Goal: Information Seeking & Learning: Learn about a topic

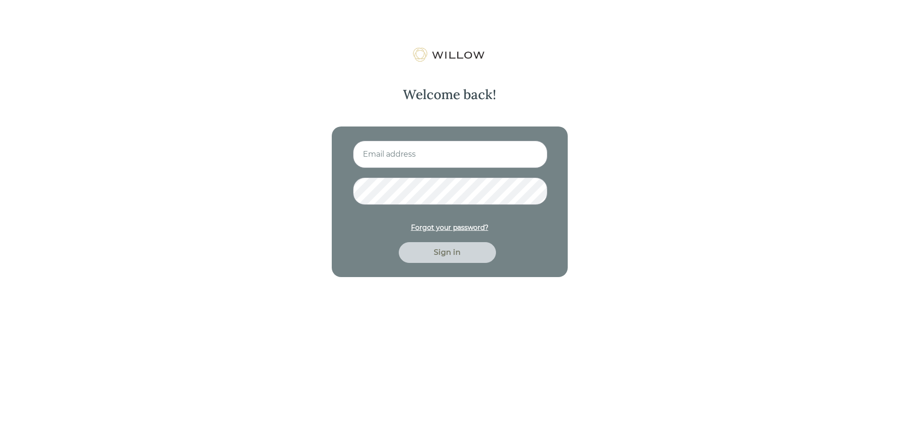
click at [410, 148] on input at bounding box center [450, 154] width 194 height 27
drag, startPoint x: 483, startPoint y: 155, endPoint x: 178, endPoint y: 156, distance: 304.8
click at [178, 156] on div "Welcome back! [PERSON_NAME][EMAIL_ADDRESS][DOMAIN_NAME] Forgot your password? S…" at bounding box center [449, 262] width 899 height 430
type input "[EMAIL_ADDRESS][DOMAIN_NAME]"
click at [399, 242] on button "Sign in" at bounding box center [447, 252] width 97 height 21
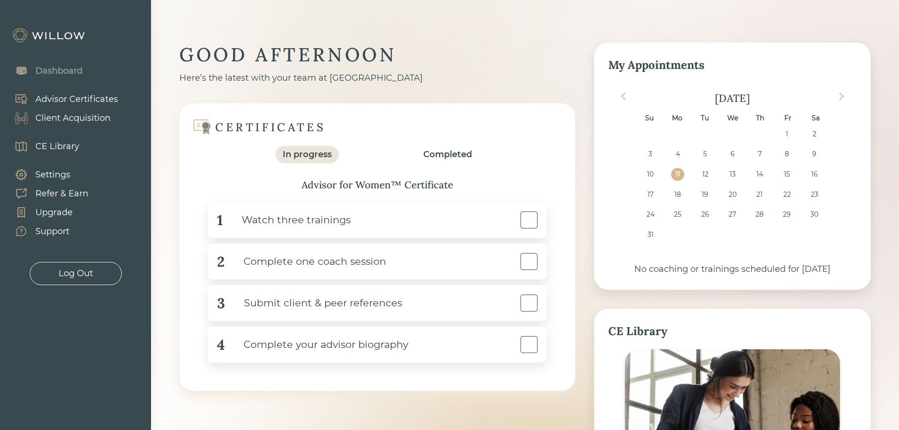
click at [147, 265] on div "Dashboard Advisor Certificates Client Acquisition CE Library Settings Refer & E…" at bounding box center [75, 171] width 151 height 228
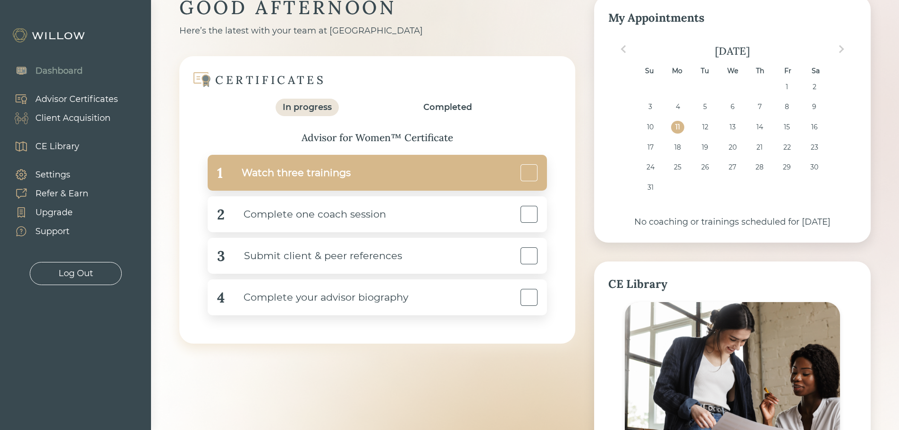
click at [432, 185] on div "1 Watch three trainings" at bounding box center [377, 173] width 339 height 36
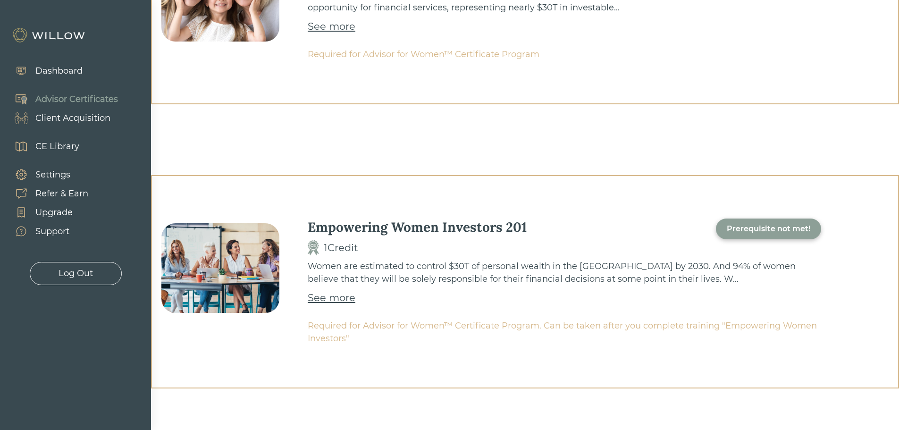
scroll to position [414, 0]
click at [190, 350] on div "Empowering Women Investors 201 1 Credit Prerequisite not met! Women are estimat…" at bounding box center [525, 280] width 748 height 213
click at [47, 147] on div "CE Library" at bounding box center [57, 146] width 44 height 13
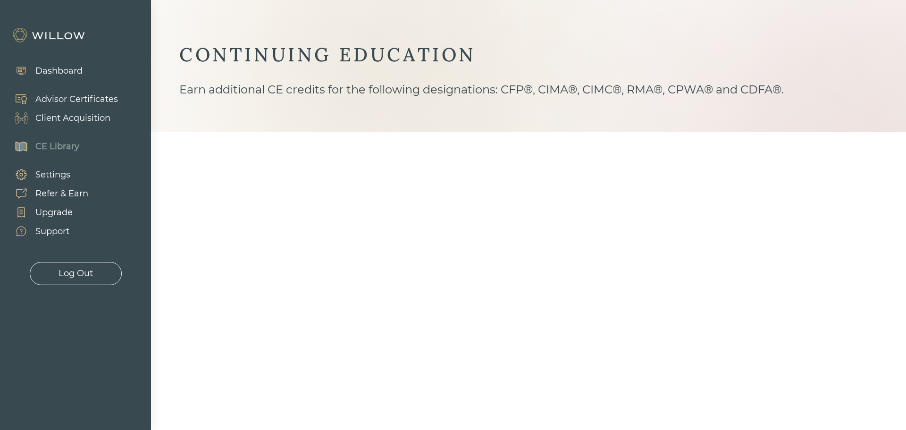
click at [70, 104] on div "Advisor Certificates" at bounding box center [76, 99] width 83 height 13
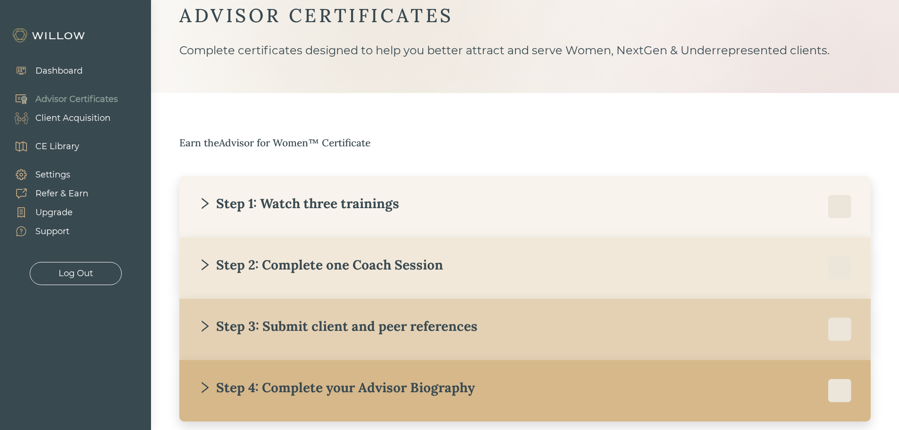
scroll to position [87, 0]
